Goal: Task Accomplishment & Management: Complete application form

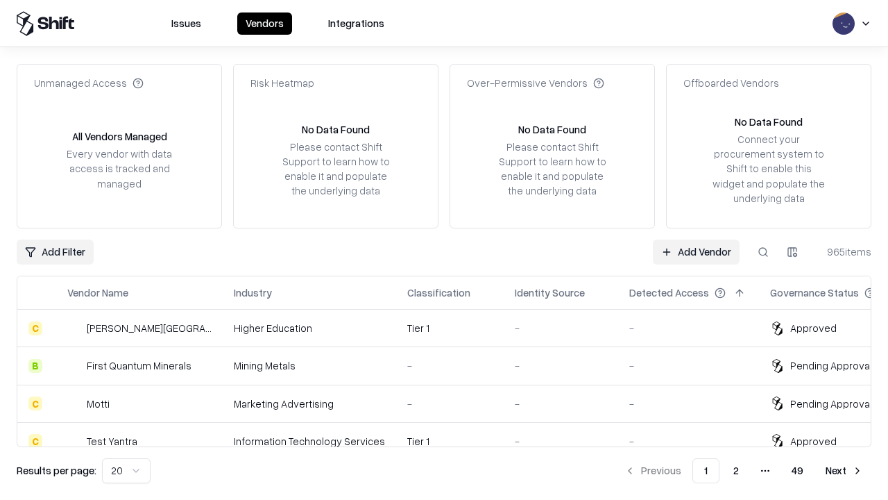
click at [696, 251] on link "Add Vendor" at bounding box center [696, 251] width 87 height 25
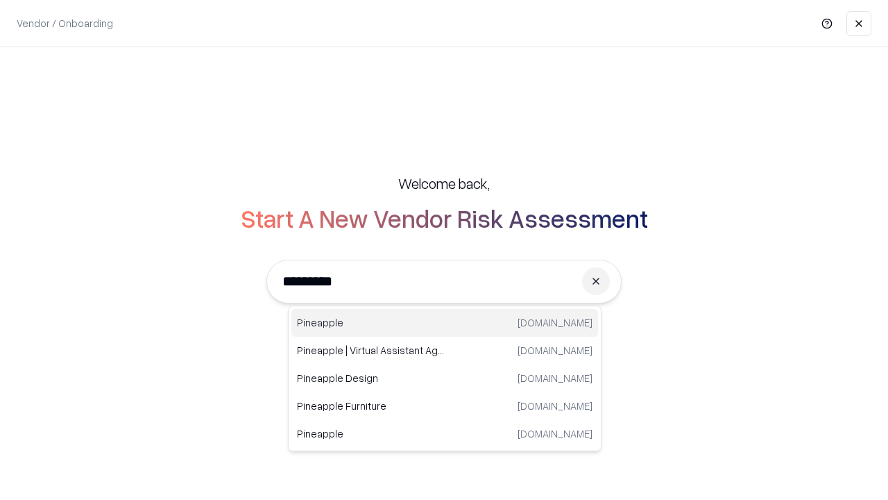
click at [445, 323] on div "Pineapple [DOMAIN_NAME]" at bounding box center [444, 323] width 307 height 28
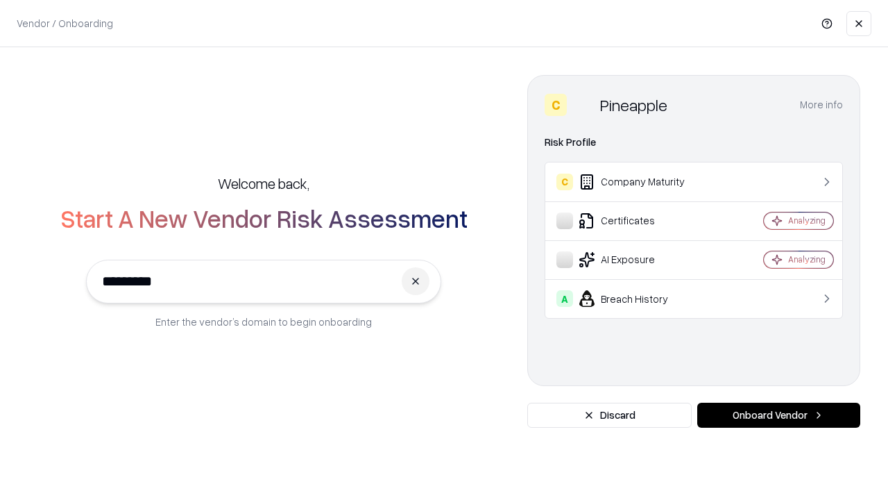
type input "*********"
click at [779, 415] on button "Onboard Vendor" at bounding box center [778, 414] width 163 height 25
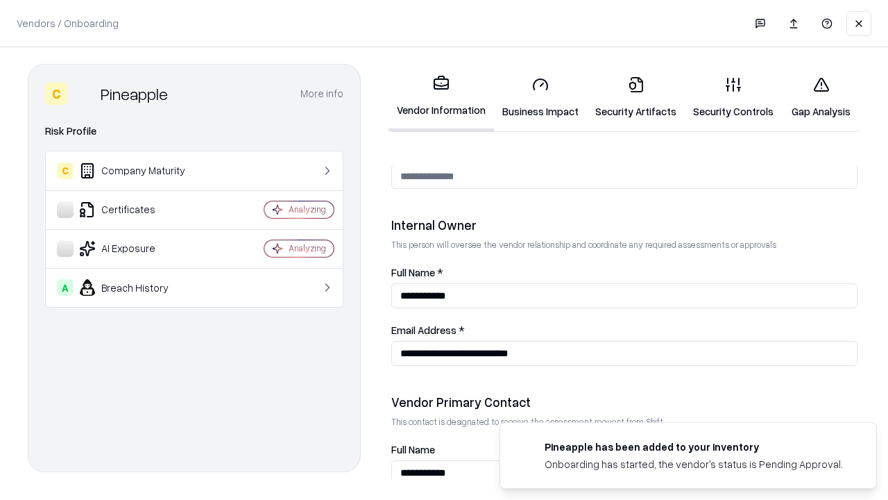
scroll to position [719, 0]
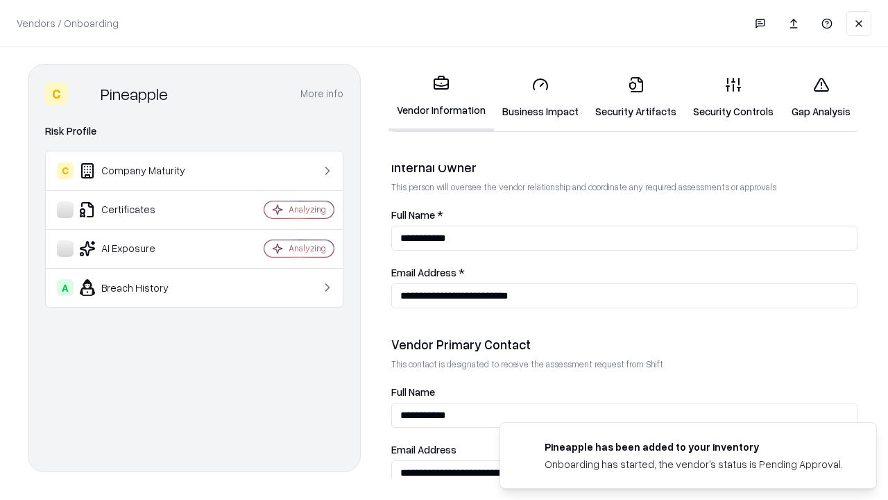
click at [636, 97] on link "Security Artifacts" at bounding box center [636, 97] width 98 height 65
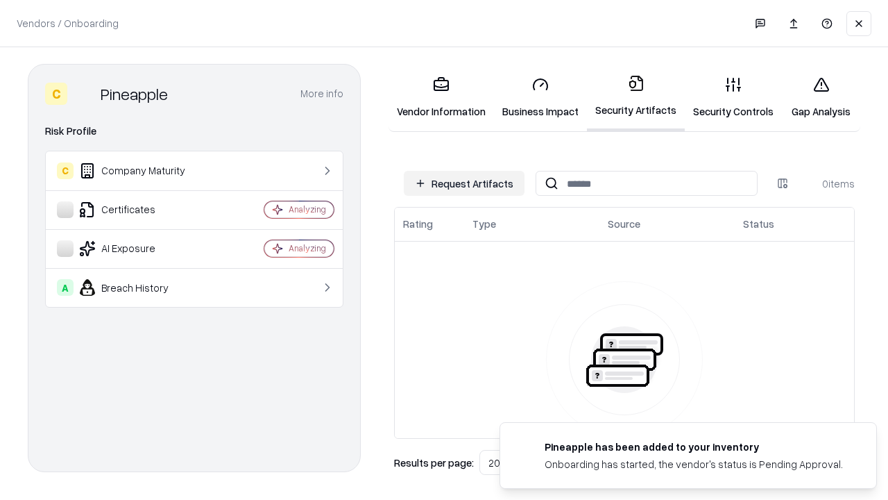
click at [464, 183] on button "Request Artifacts" at bounding box center [464, 183] width 121 height 25
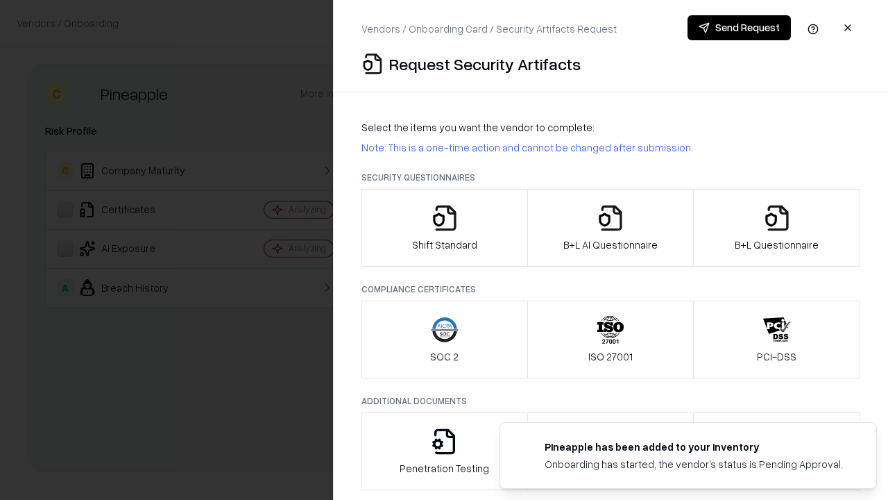
click at [776, 228] on icon "button" at bounding box center [777, 218] width 28 height 28
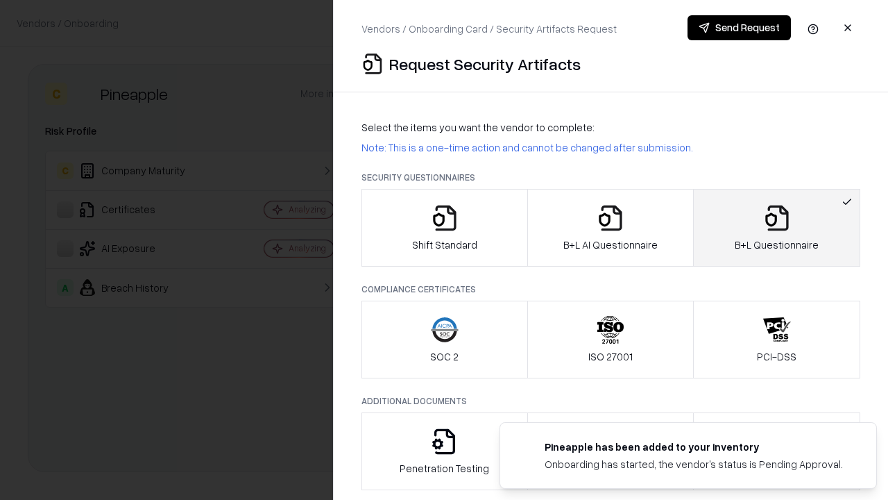
click at [610, 228] on icon "button" at bounding box center [611, 218] width 28 height 28
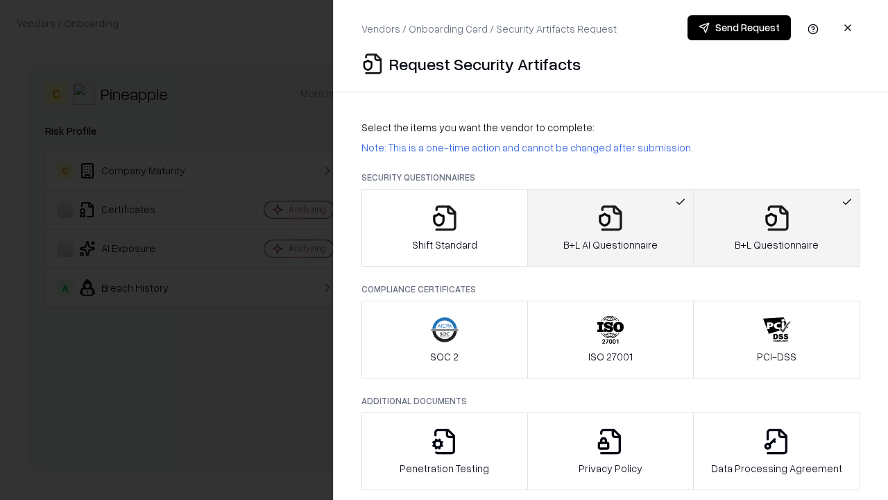
click at [739, 28] on button "Send Request" at bounding box center [739, 27] width 103 height 25
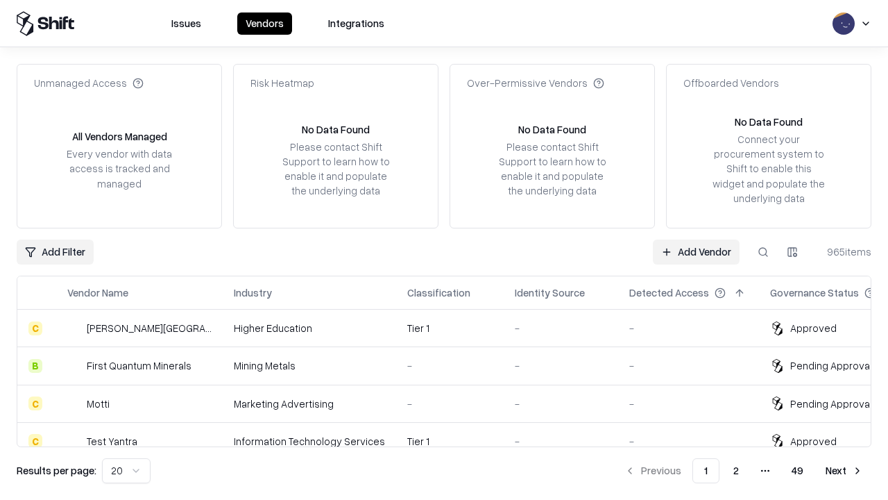
click at [696, 251] on link "Add Vendor" at bounding box center [696, 251] width 87 height 25
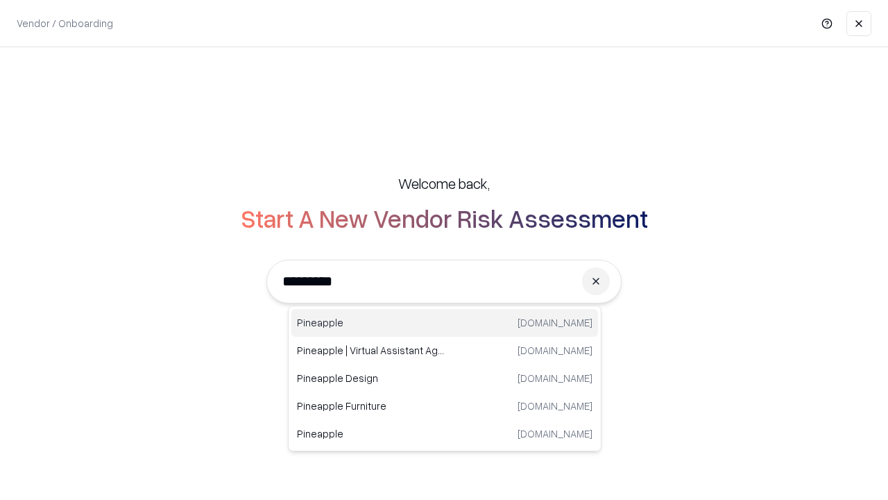
click at [445, 323] on div "Pineapple [DOMAIN_NAME]" at bounding box center [444, 323] width 307 height 28
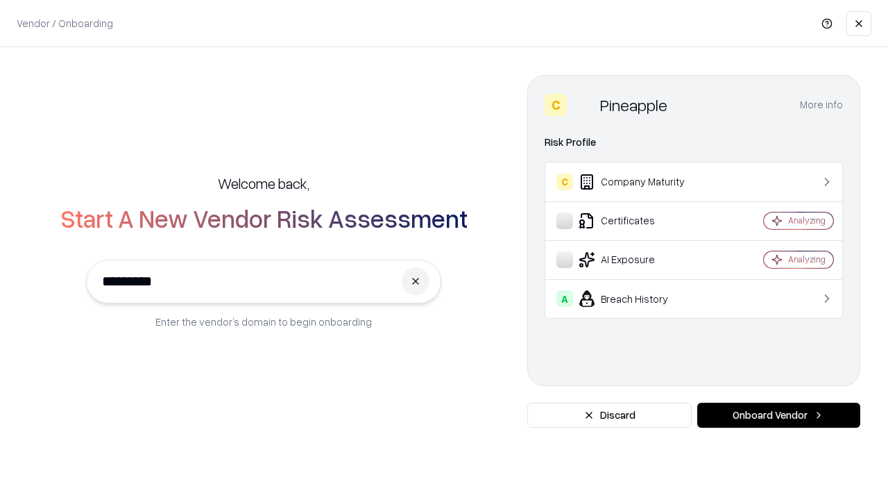
type input "*********"
click at [779, 415] on button "Onboard Vendor" at bounding box center [778, 414] width 163 height 25
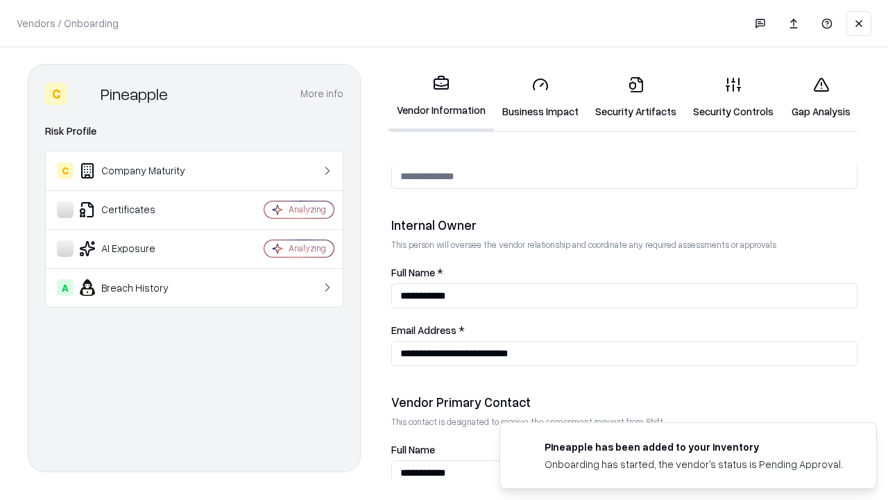
scroll to position [719, 0]
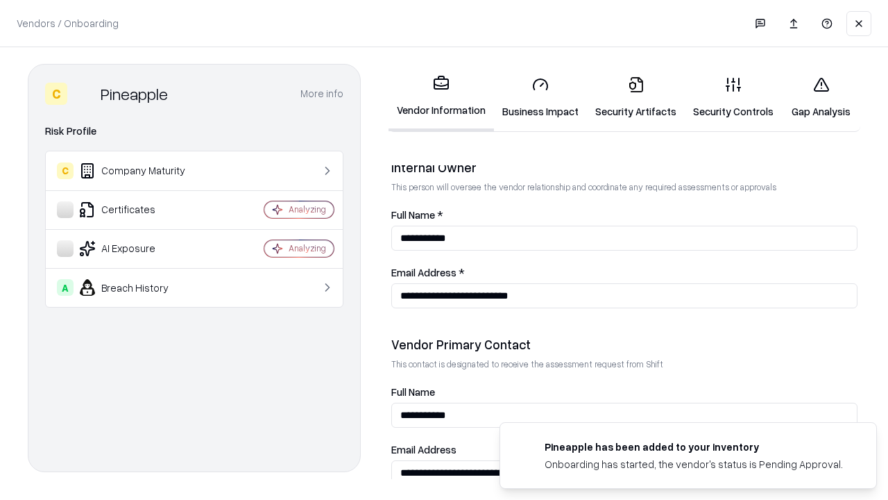
click at [821, 97] on link "Gap Analysis" at bounding box center [821, 97] width 78 height 65
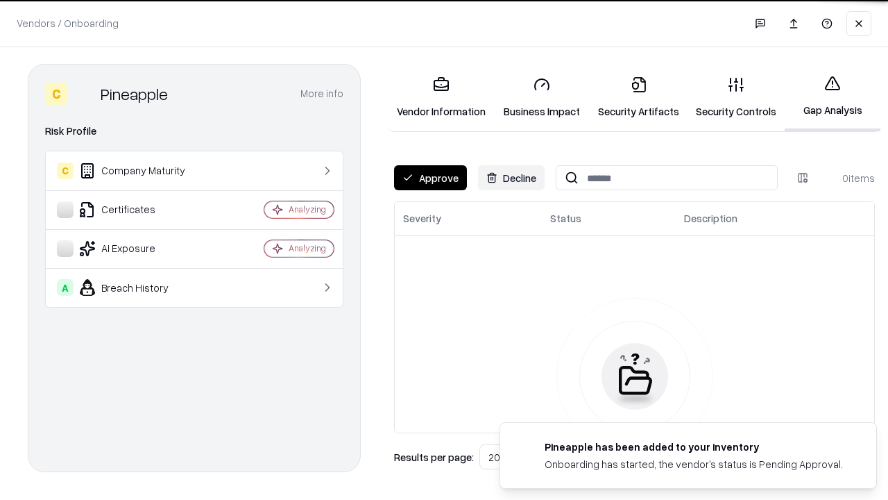
click at [430, 178] on button "Approve" at bounding box center [430, 177] width 73 height 25
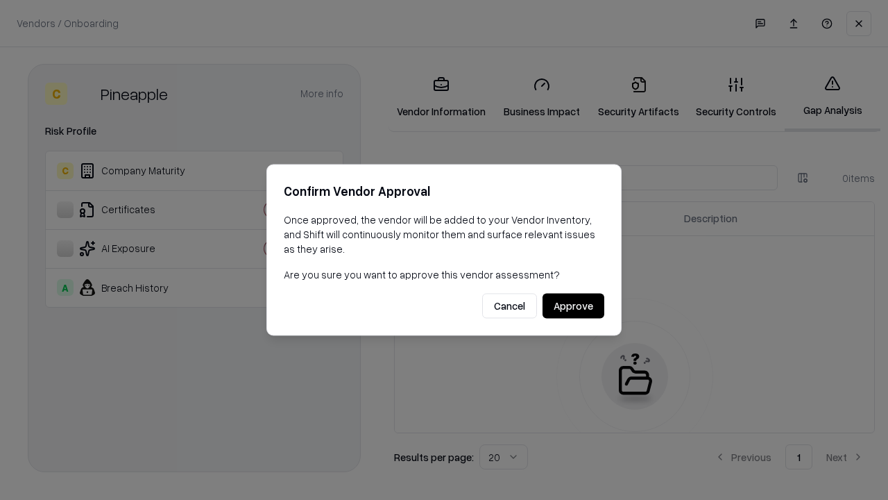
click at [573, 305] on button "Approve" at bounding box center [574, 306] width 62 height 25
